Goal: Transaction & Acquisition: Book appointment/travel/reservation

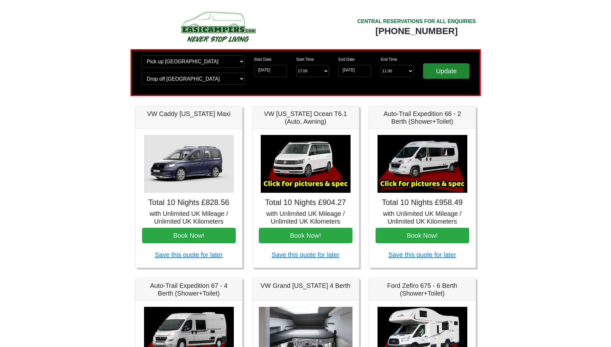
click at [448, 70] on input "Update" at bounding box center [446, 70] width 47 height 15
click at [347, 71] on input "[DATE]" at bounding box center [355, 71] width 33 height 12
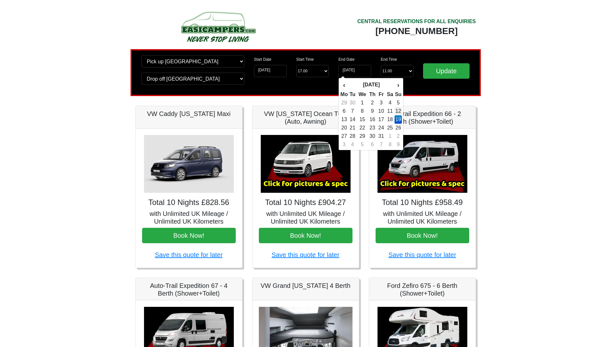
click at [399, 111] on td "12" at bounding box center [398, 111] width 7 height 8
type input "[DATE]"
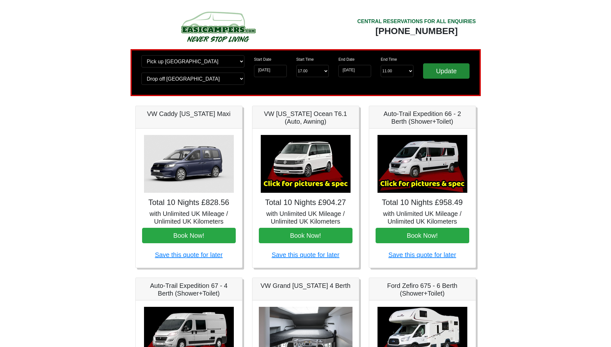
click at [452, 69] on input "Update" at bounding box center [446, 70] width 47 height 15
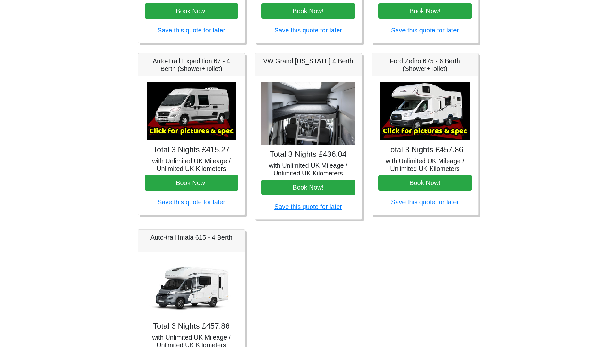
scroll to position [256, 0]
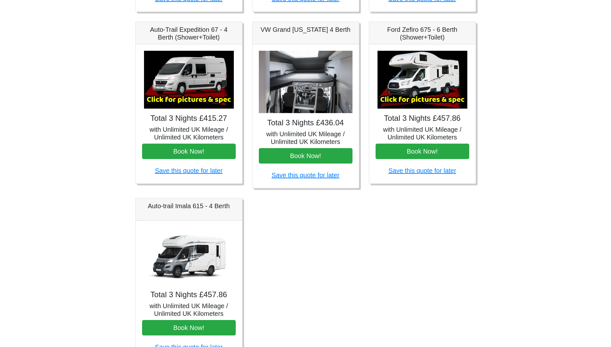
click at [416, 89] on img at bounding box center [423, 80] width 90 height 58
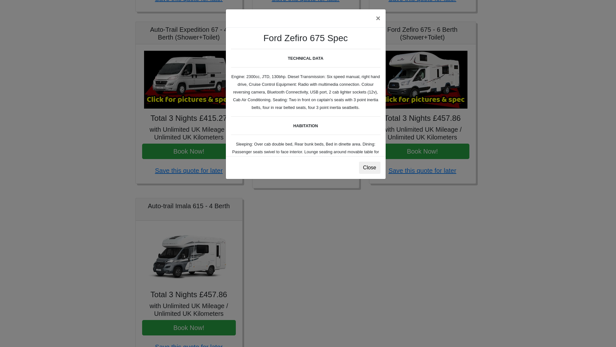
click at [305, 128] on b "HABITATION" at bounding box center [305, 125] width 25 height 5
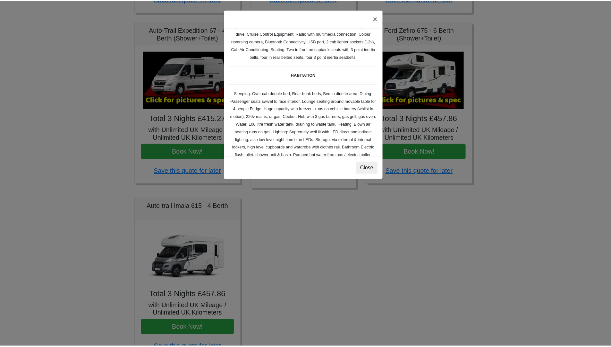
scroll to position [0, 0]
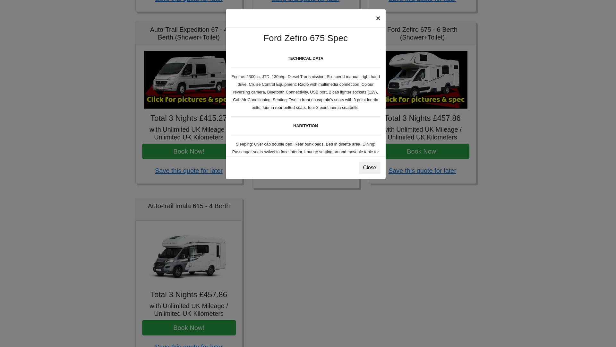
click at [378, 18] on button "×" at bounding box center [378, 18] width 15 height 18
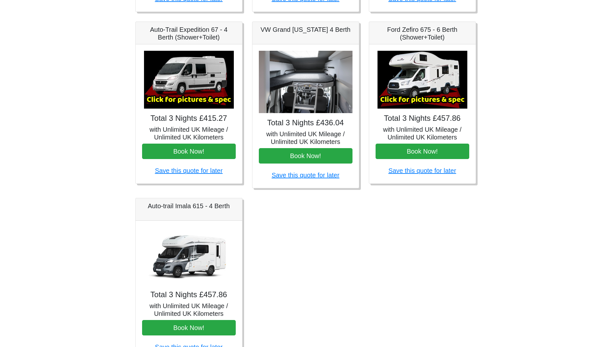
click at [197, 248] on img at bounding box center [189, 256] width 90 height 58
click at [178, 260] on img at bounding box center [189, 256] width 90 height 58
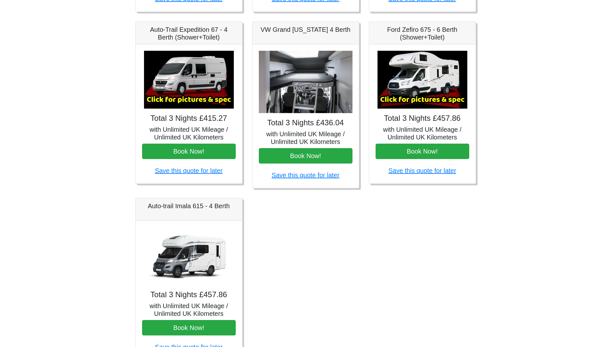
click at [407, 86] on img at bounding box center [423, 80] width 90 height 58
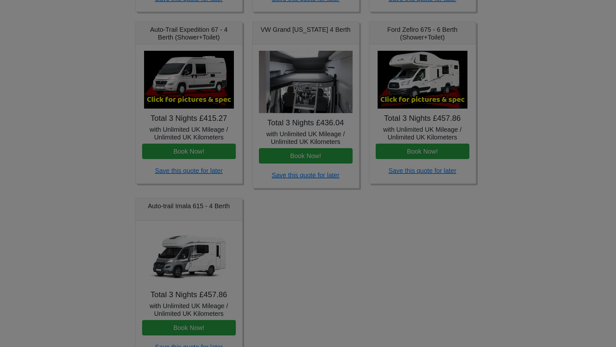
click at [407, 86] on body "CENTRAL RESERVATIONS FOR ALL ENQUIRIES 00 44 ( 0 ) 1942 778899 Easicampers Book…" at bounding box center [308, 64] width 616 height 641
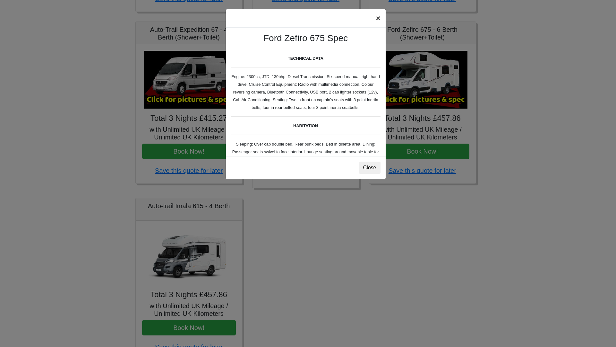
click at [377, 17] on button "×" at bounding box center [378, 18] width 15 height 18
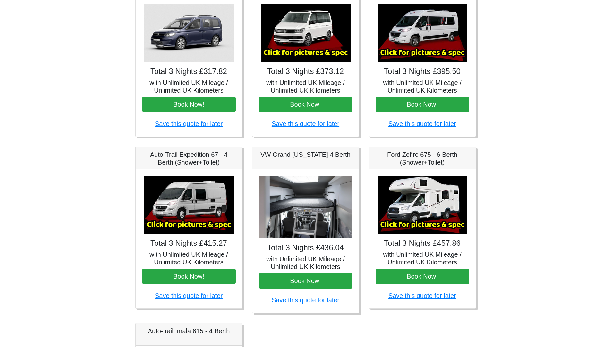
scroll to position [209, 0]
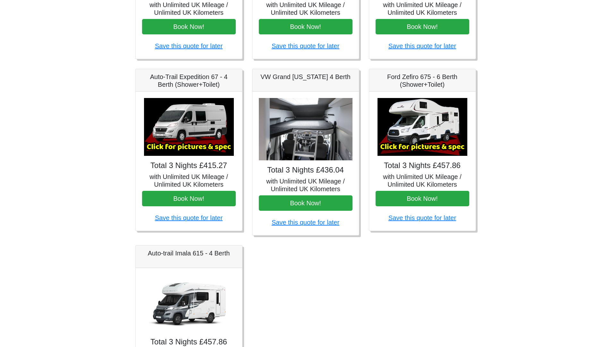
click at [314, 121] on img at bounding box center [306, 129] width 94 height 63
click at [299, 139] on img at bounding box center [306, 129] width 94 height 63
click at [300, 139] on img at bounding box center [306, 129] width 94 height 63
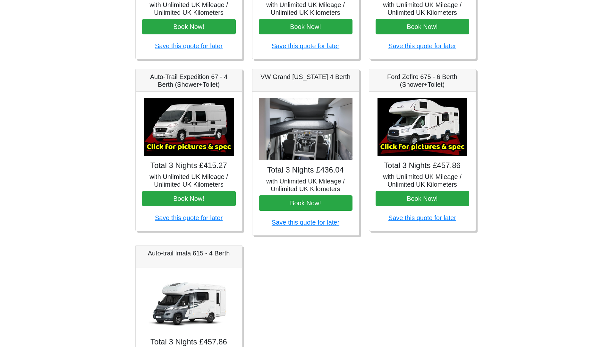
click at [416, 134] on img at bounding box center [423, 127] width 90 height 58
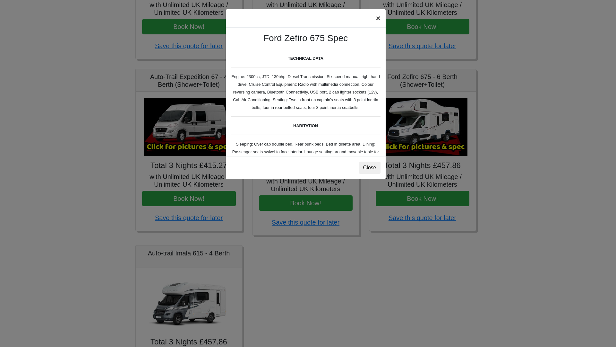
click at [376, 17] on button "×" at bounding box center [378, 18] width 15 height 18
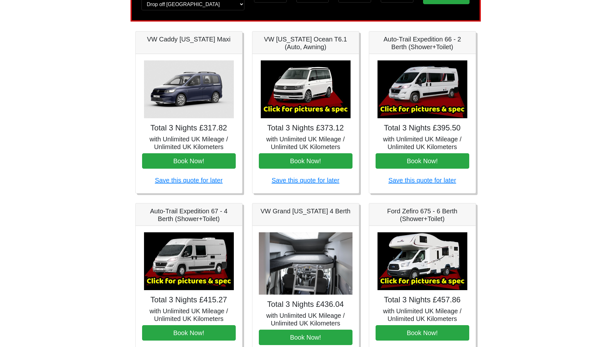
scroll to position [0, 0]
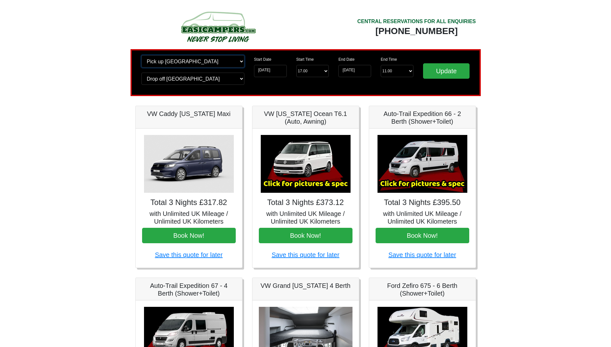
select select "MAN"
click at [454, 71] on input "Update" at bounding box center [446, 70] width 47 height 15
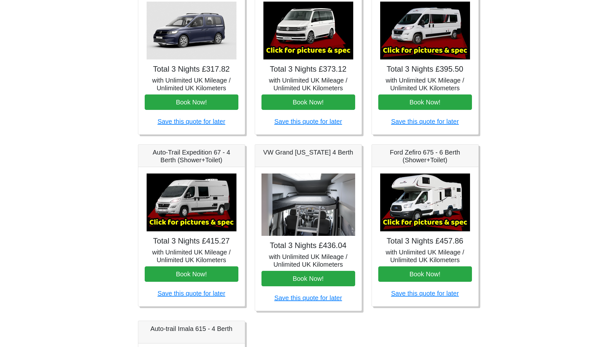
scroll to position [211, 0]
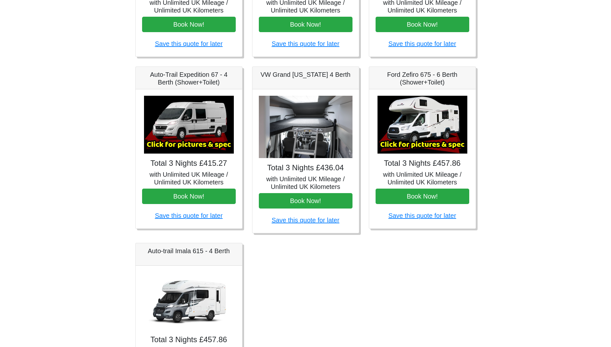
click at [413, 129] on img at bounding box center [423, 125] width 90 height 58
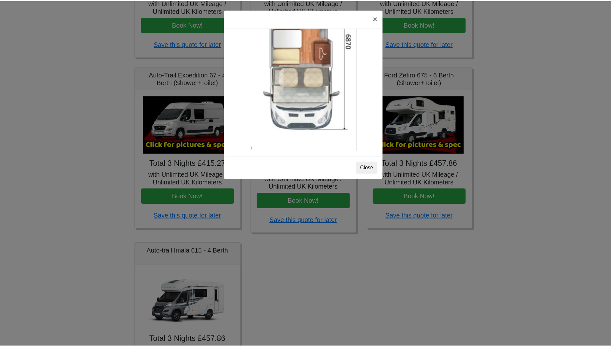
scroll to position [1147, 0]
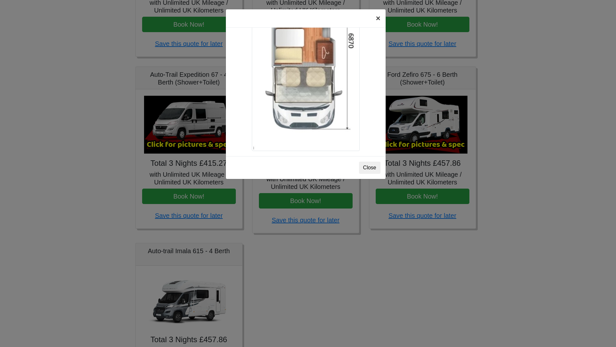
click at [378, 20] on button "×" at bounding box center [378, 18] width 15 height 18
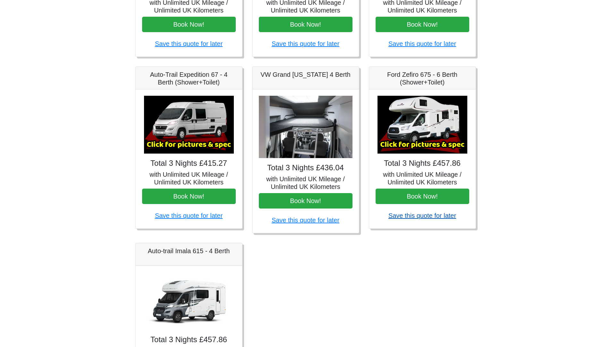
click at [428, 217] on link "Save this quote for later" at bounding box center [423, 215] width 68 height 7
